Goal: Check status: Check status

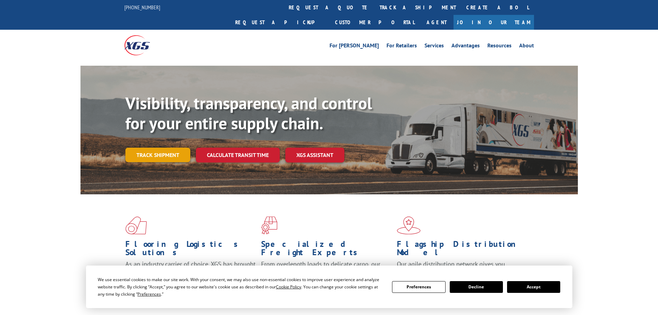
click at [161, 147] on link "Track shipment" at bounding box center [157, 154] width 65 height 15
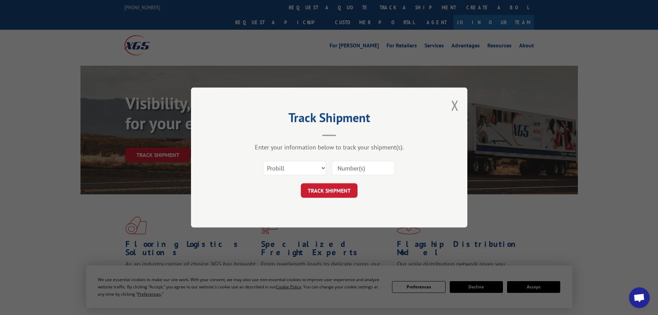
click at [336, 168] on input at bounding box center [364, 168] width 64 height 15
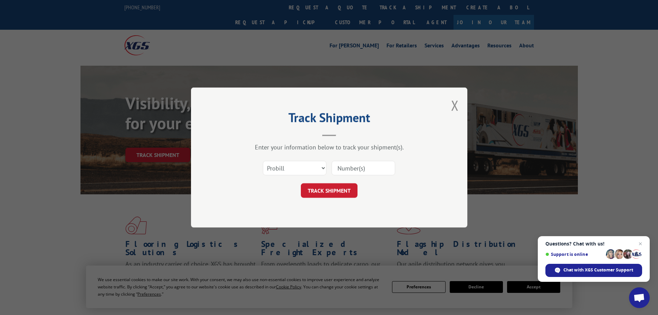
paste input "5443180"
type input "5443180"
click at [327, 193] on button "TRACK SHIPMENT" at bounding box center [329, 190] width 57 height 15
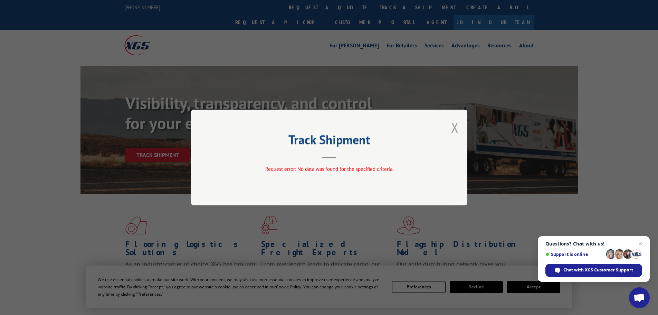
click at [454, 129] on button "Close modal" at bounding box center [455, 127] width 8 height 18
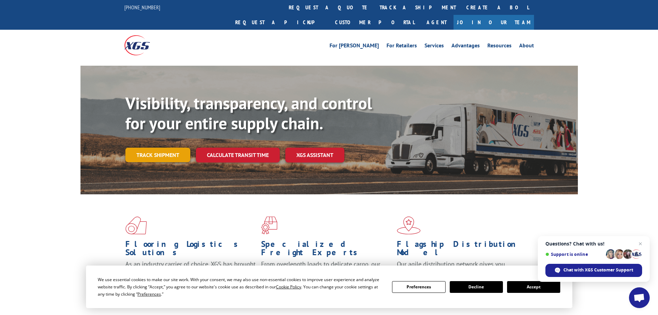
click at [164, 147] on link "Track shipment" at bounding box center [157, 154] width 65 height 15
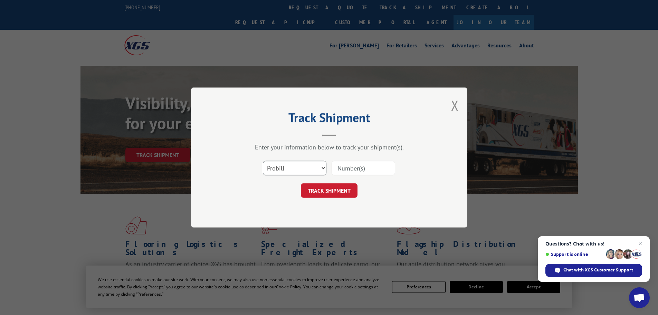
click at [284, 172] on select "Select category... Probill BOL PO" at bounding box center [295, 168] width 64 height 15
select select "bol"
click at [263, 161] on select "Select category... Probill BOL PO" at bounding box center [295, 168] width 64 height 15
click at [354, 167] on input at bounding box center [364, 168] width 64 height 15
paste input "5443180"
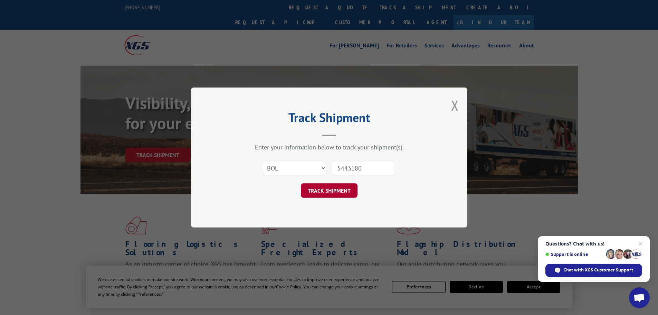
type input "5443180"
click at [337, 185] on button "TRACK SHIPMENT" at bounding box center [329, 190] width 57 height 15
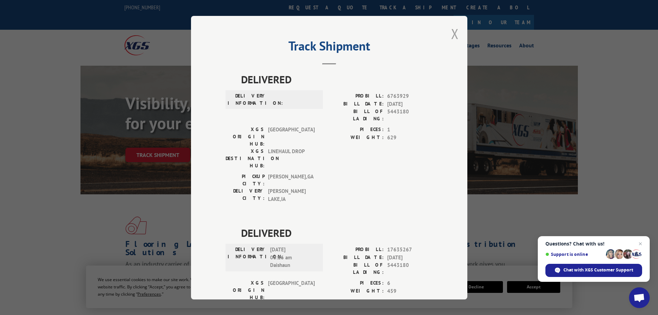
click at [453, 39] on button "Close modal" at bounding box center [455, 34] width 8 height 18
